Goal: Task Accomplishment & Management: Manage account settings

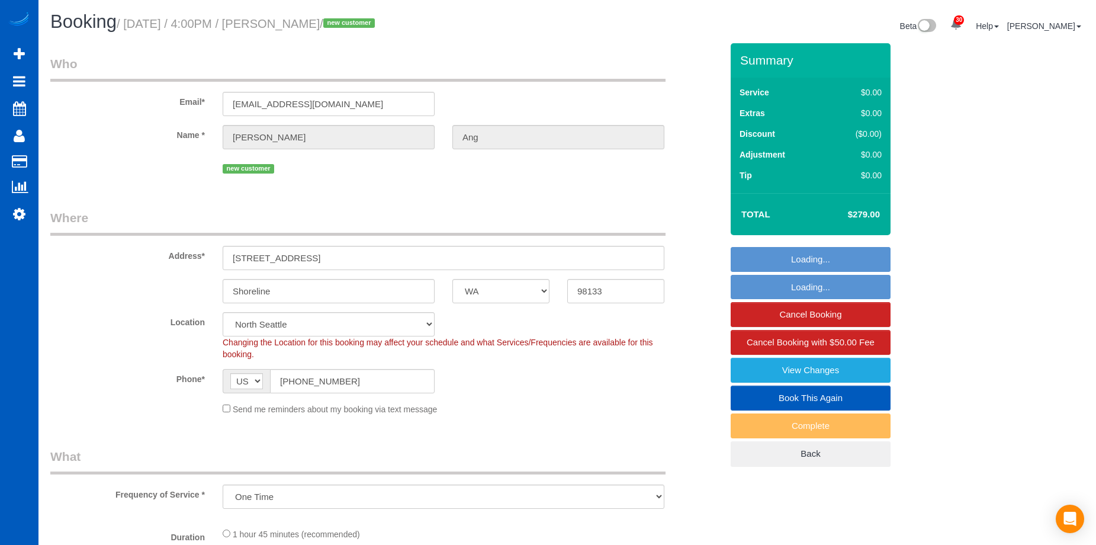
select select "WA"
select select "199"
select select "1001"
select select "4"
select select "object:950"
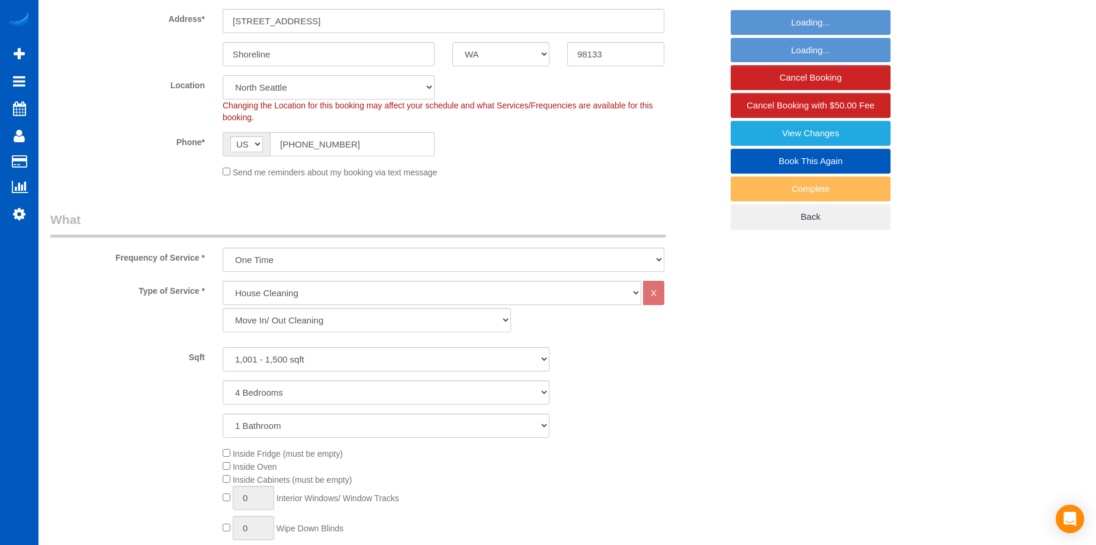
select select "1001"
select select "4"
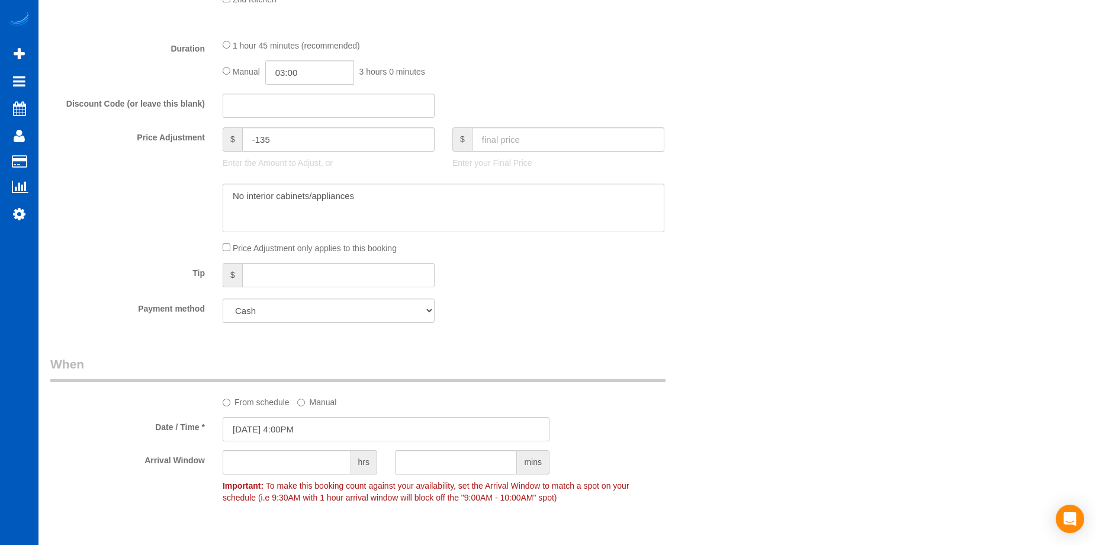
scroll to position [947, 0]
